Goal: Task Accomplishment & Management: Use online tool/utility

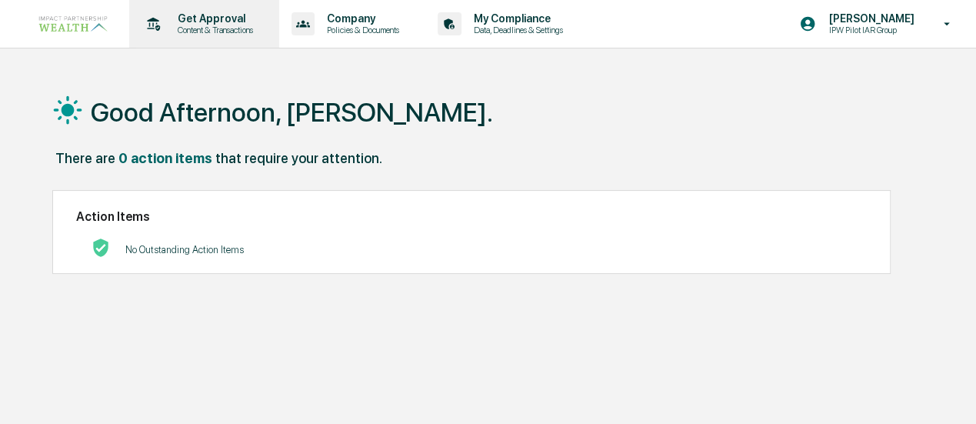
click at [165, 22] on p "Get Approval" at bounding box center [212, 18] width 95 height 12
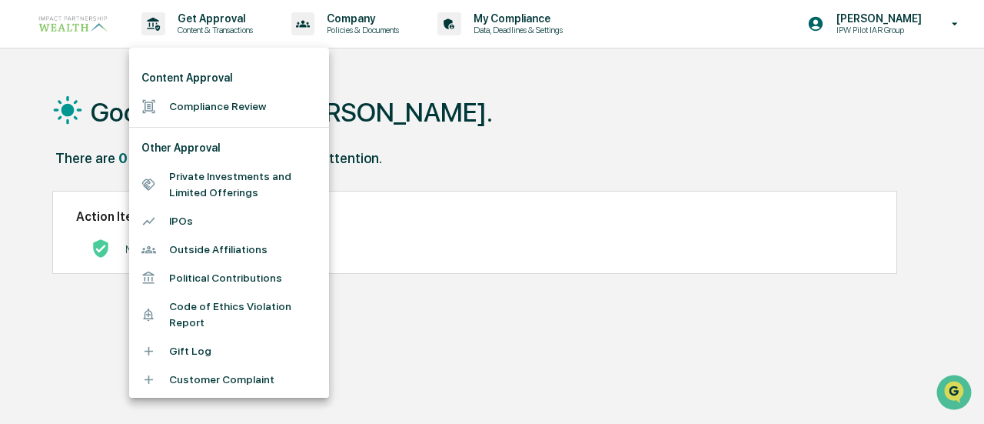
click at [187, 105] on li "Compliance Review" at bounding box center [229, 106] width 200 height 28
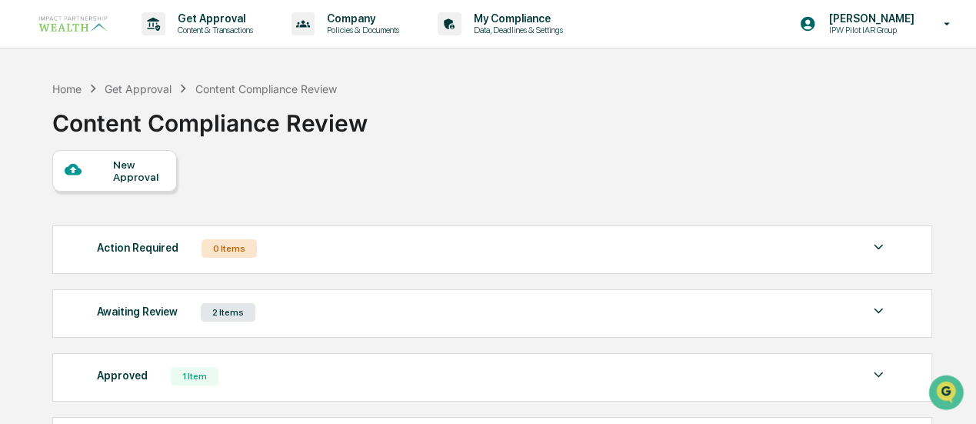
click at [228, 312] on div "2 Items" at bounding box center [228, 312] width 55 height 18
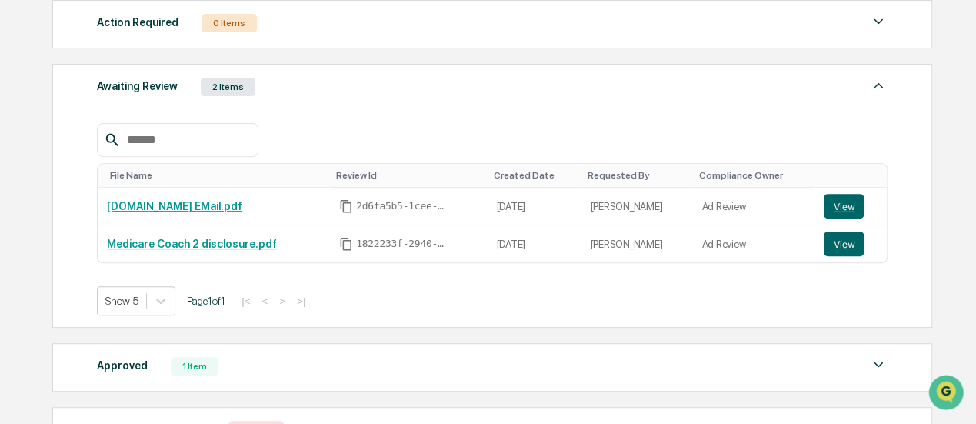
scroll to position [231, 0]
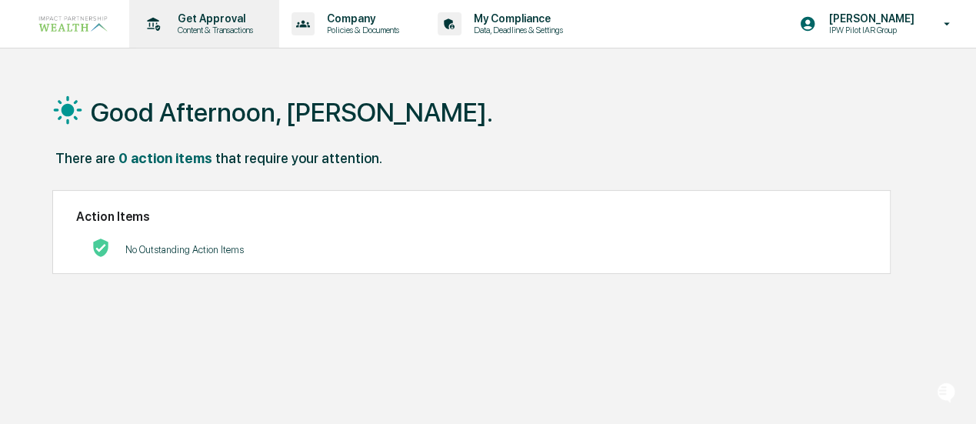
click at [195, 12] on p "Get Approval" at bounding box center [212, 18] width 95 height 12
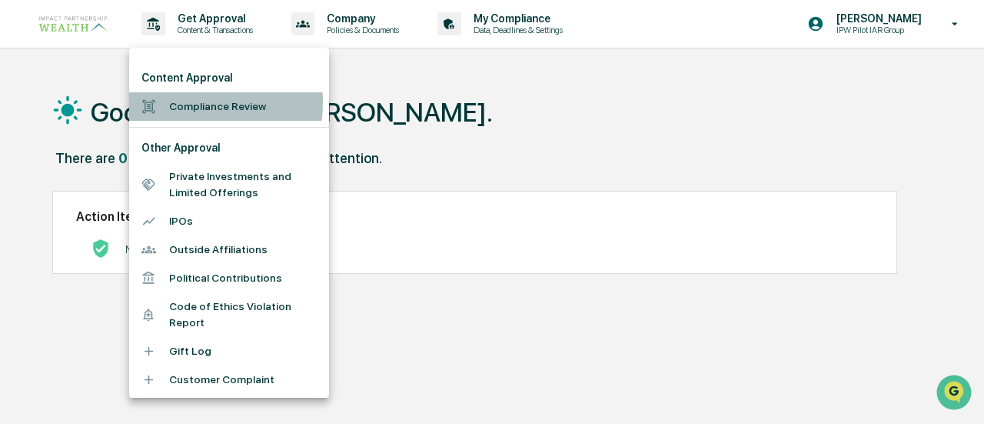
click at [177, 102] on li "Compliance Review" at bounding box center [229, 106] width 200 height 28
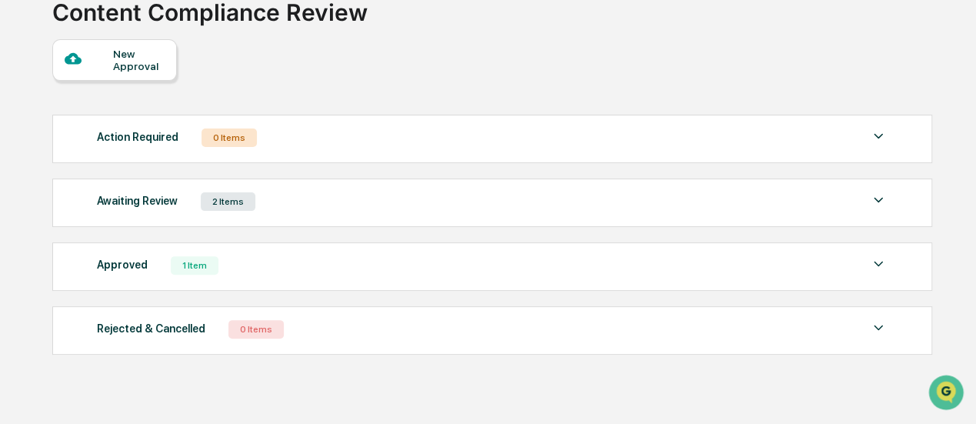
scroll to position [136, 0]
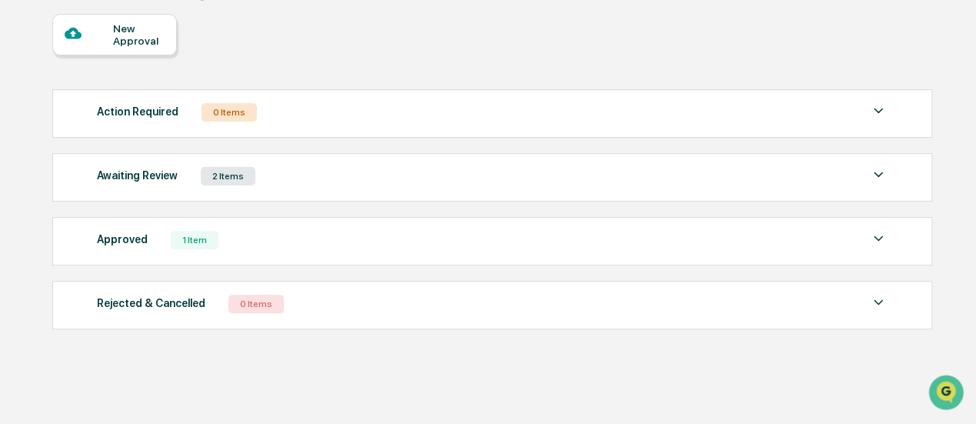
click at [128, 238] on div "Approved" at bounding box center [122, 239] width 51 height 20
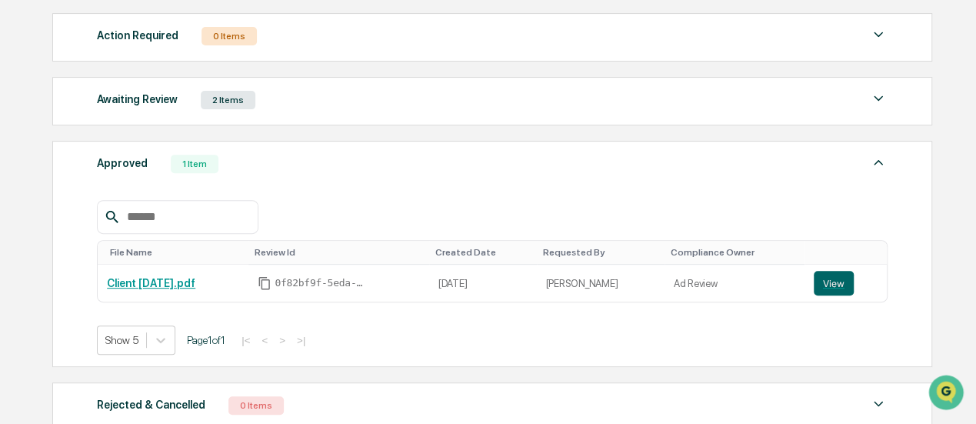
scroll to position [213, 0]
